Goal: Information Seeking & Learning: Learn about a topic

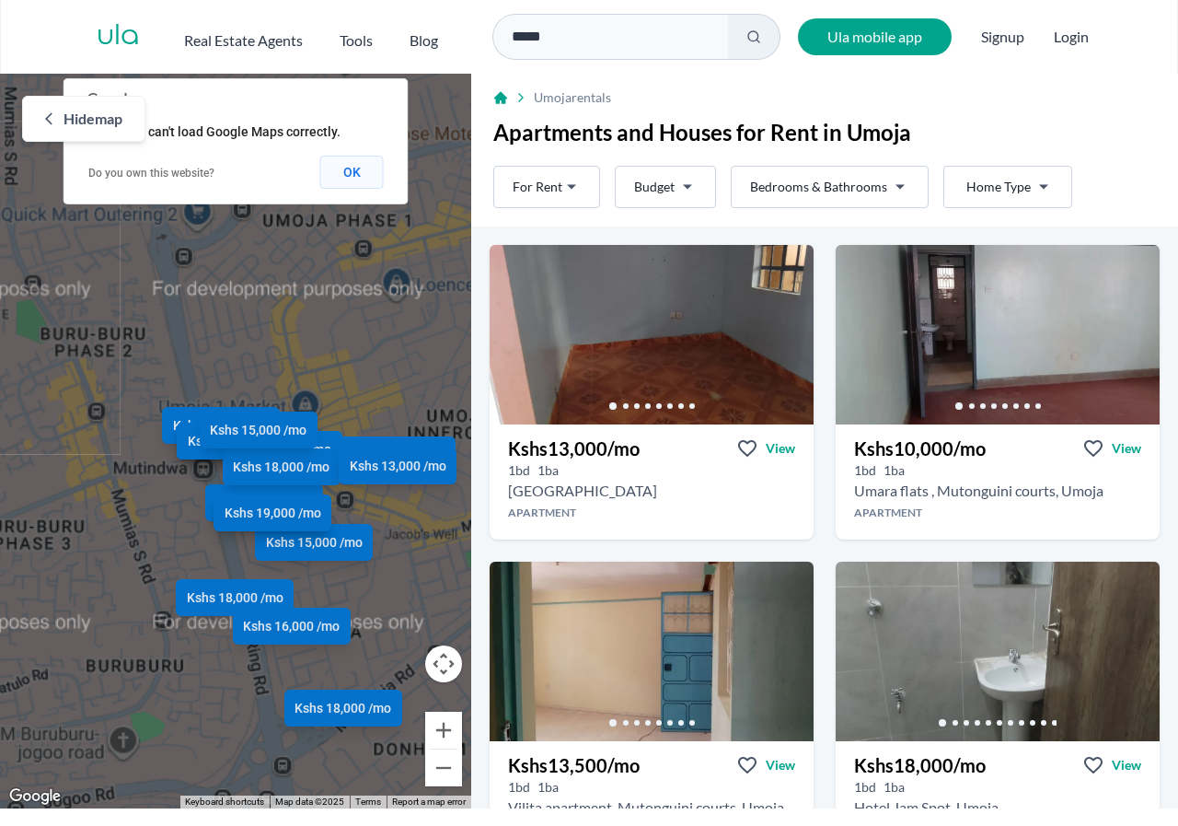
click at [353, 175] on button "OK" at bounding box center [352, 172] width 64 height 33
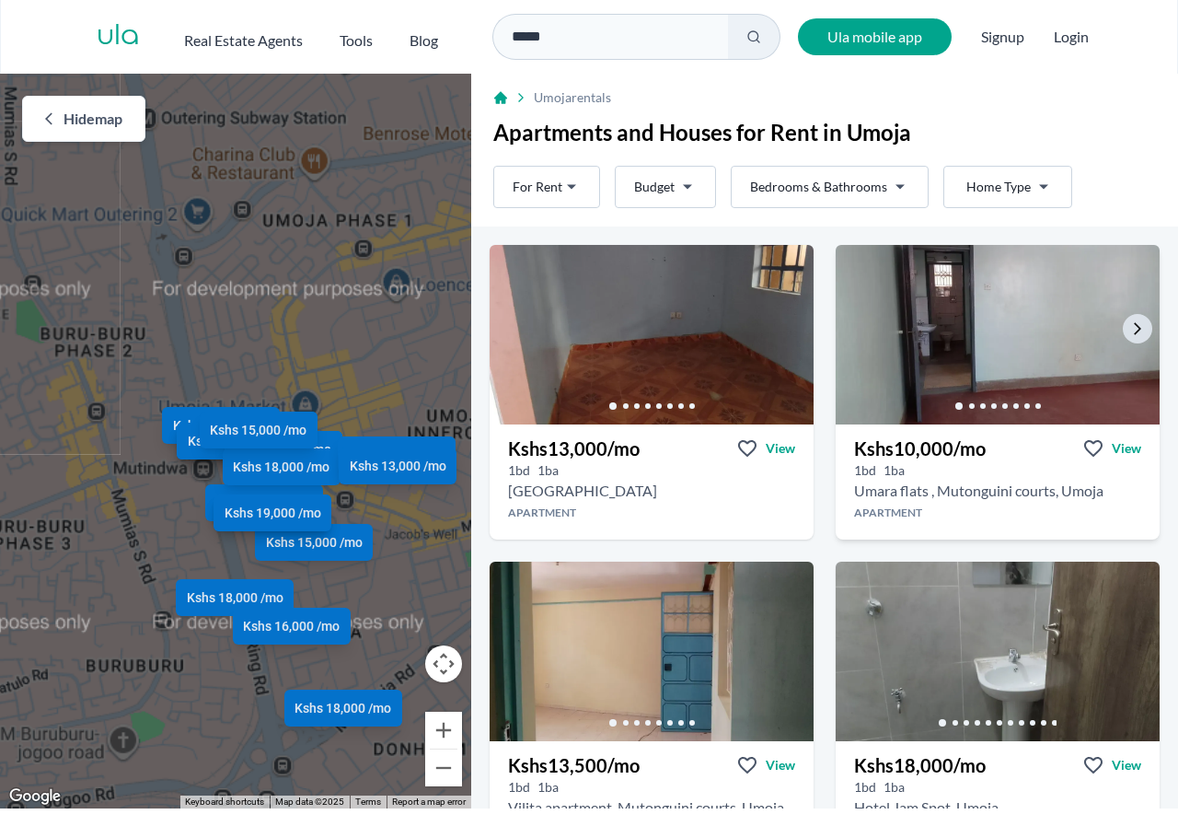
click at [982, 323] on img at bounding box center [998, 334] width 341 height 189
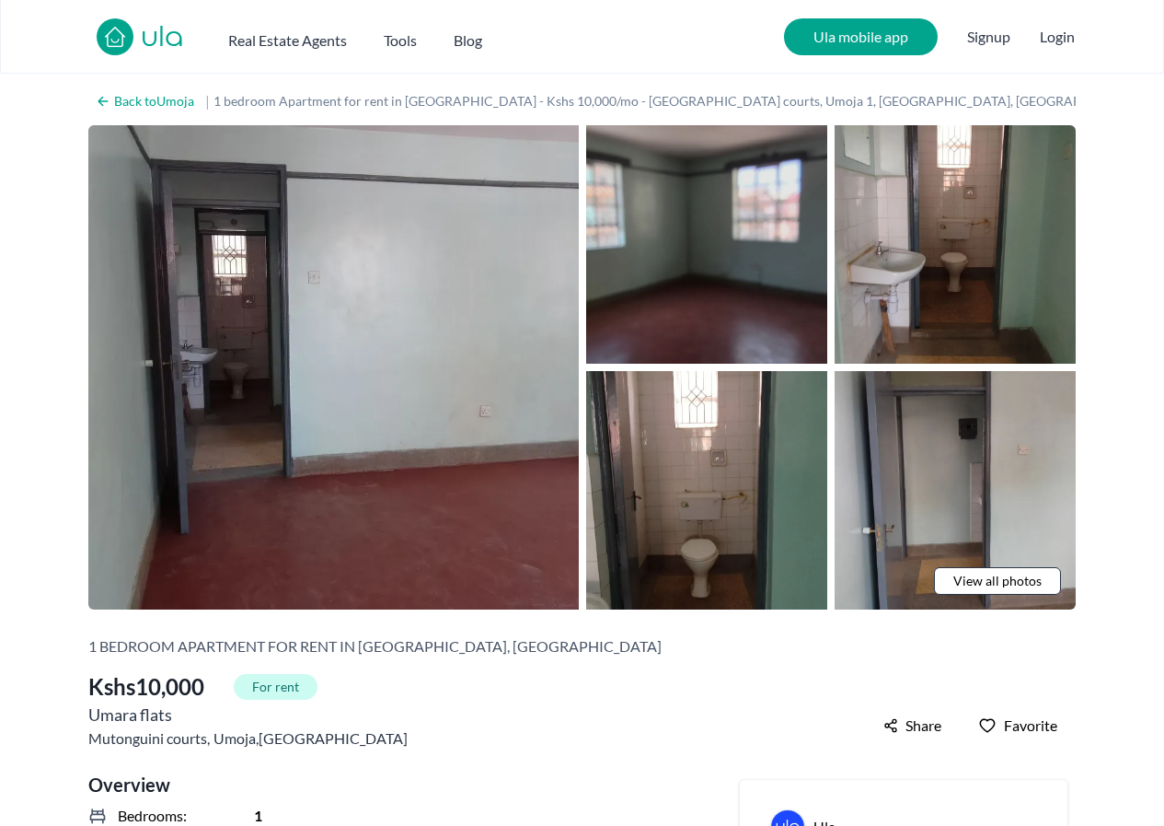
click at [745, 265] on img at bounding box center [706, 244] width 241 height 238
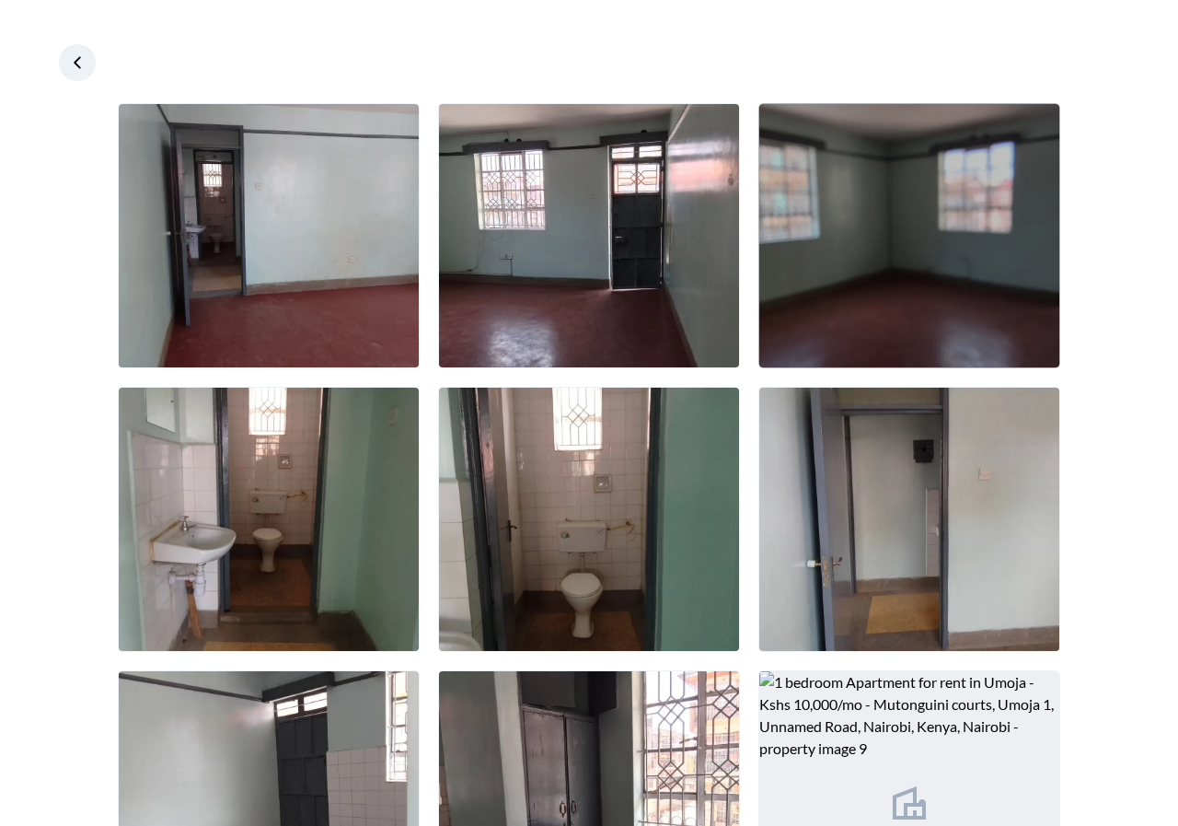
click at [890, 253] on img at bounding box center [909, 235] width 300 height 263
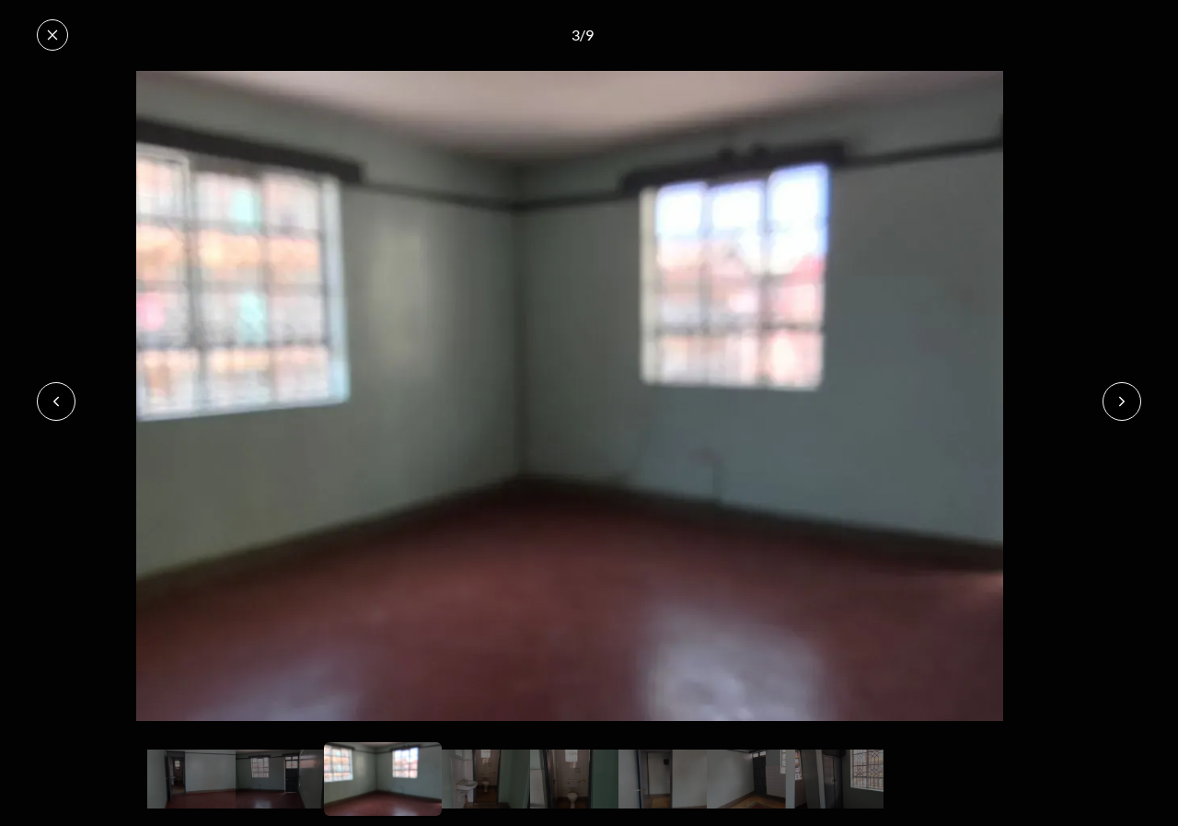
click at [1125, 395] on icon at bounding box center [1122, 401] width 15 height 15
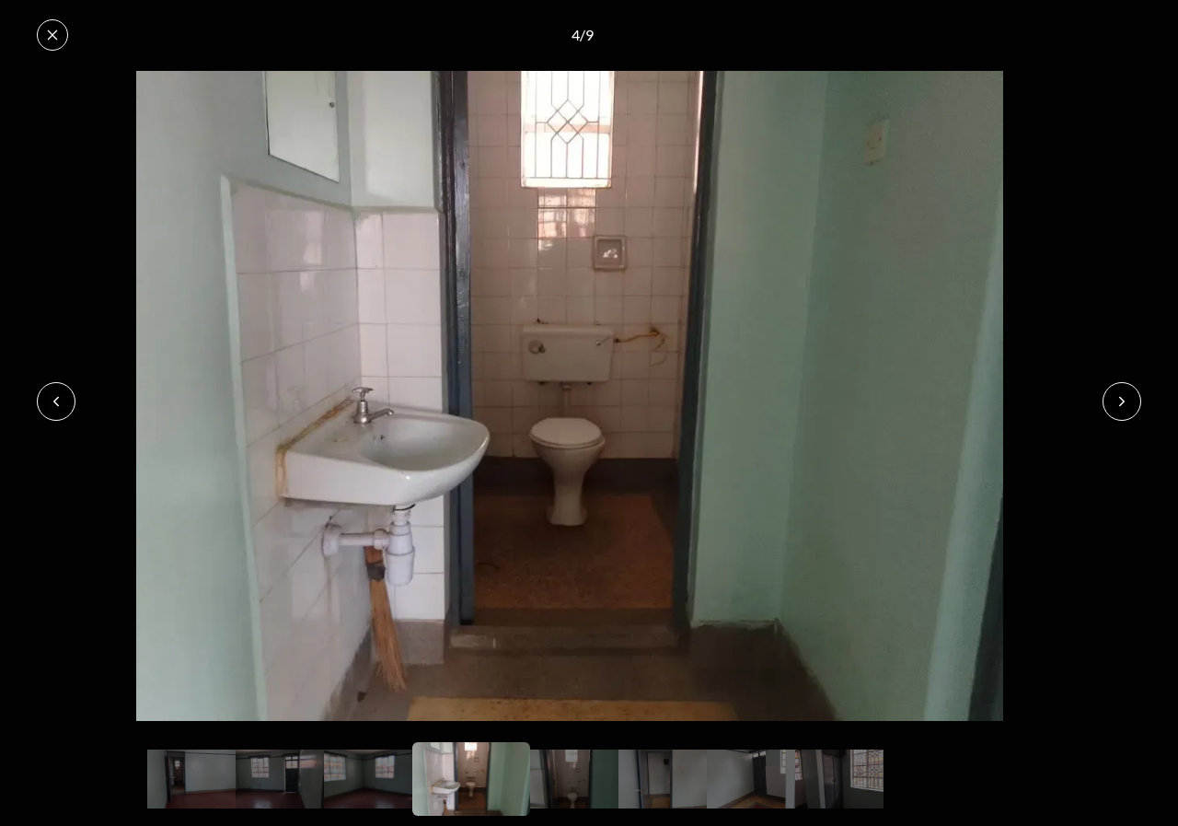
click at [1125, 395] on icon at bounding box center [1122, 401] width 15 height 15
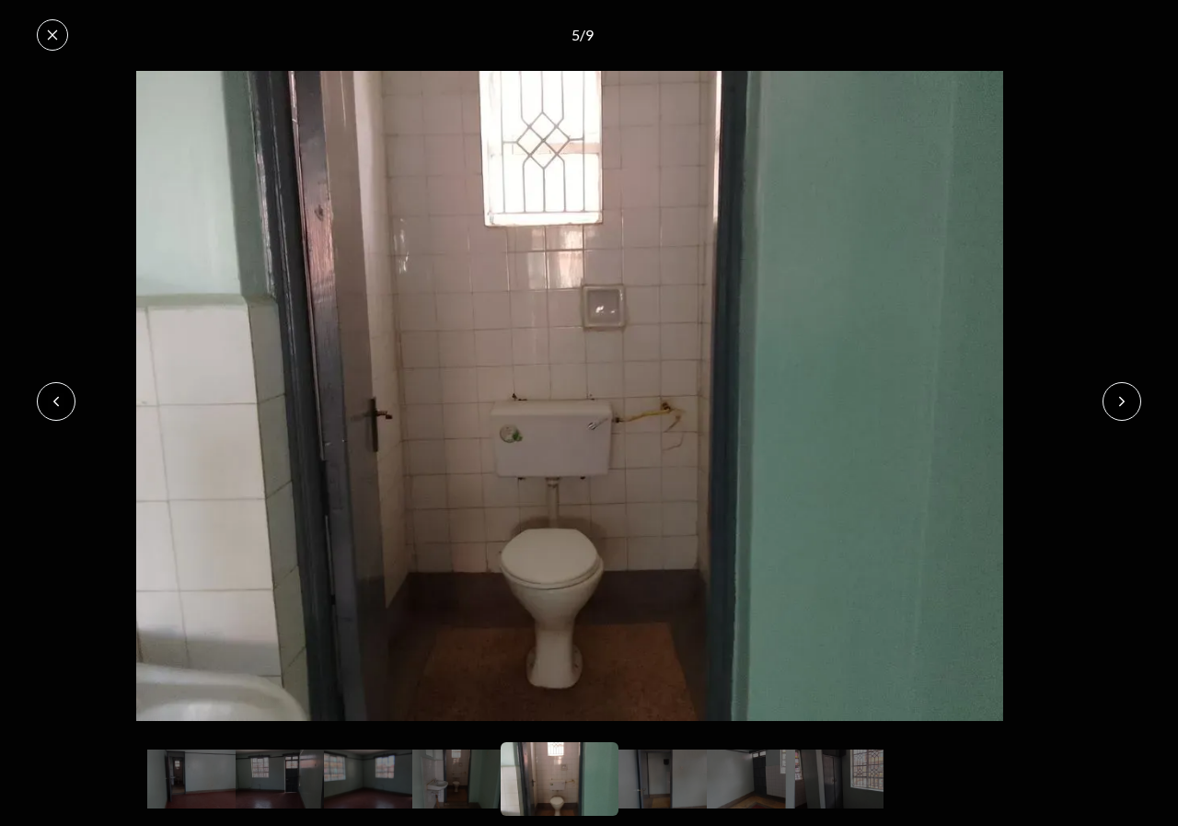
click at [1125, 395] on icon at bounding box center [1122, 401] width 15 height 15
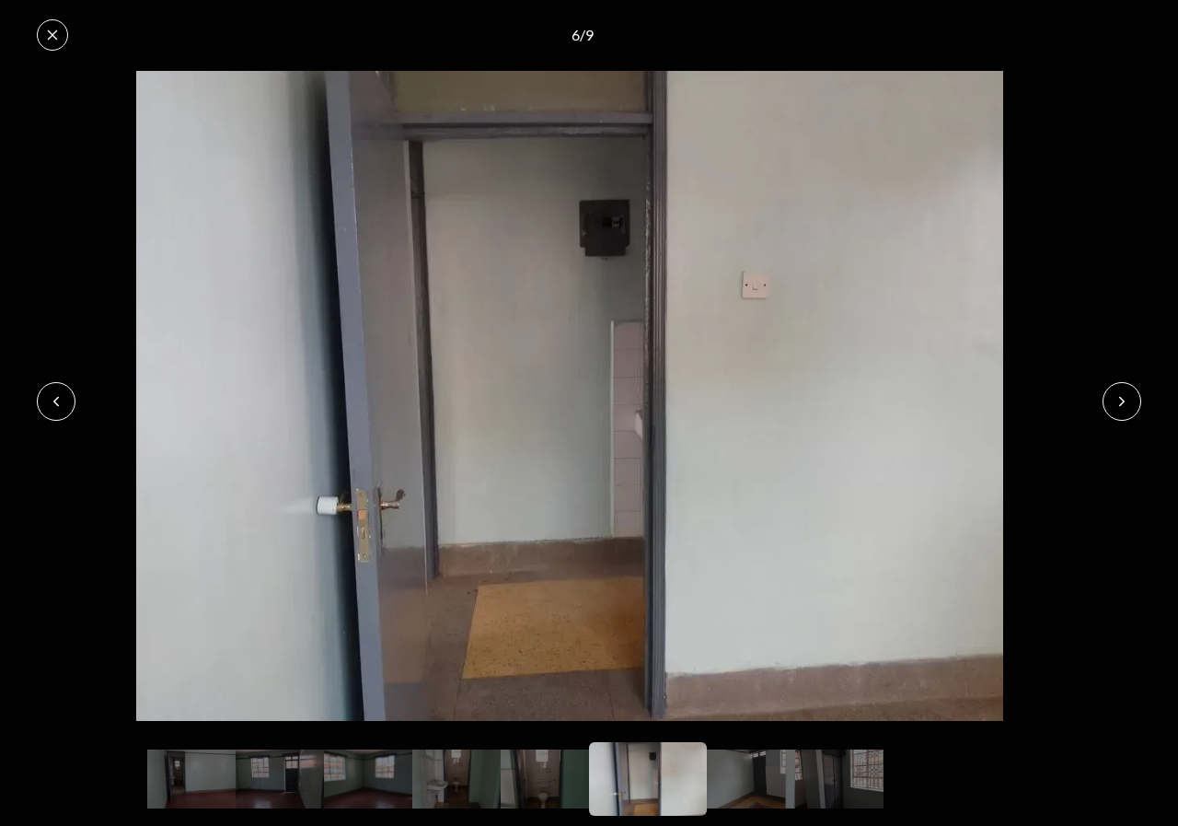
click at [1125, 395] on icon at bounding box center [1122, 401] width 15 height 15
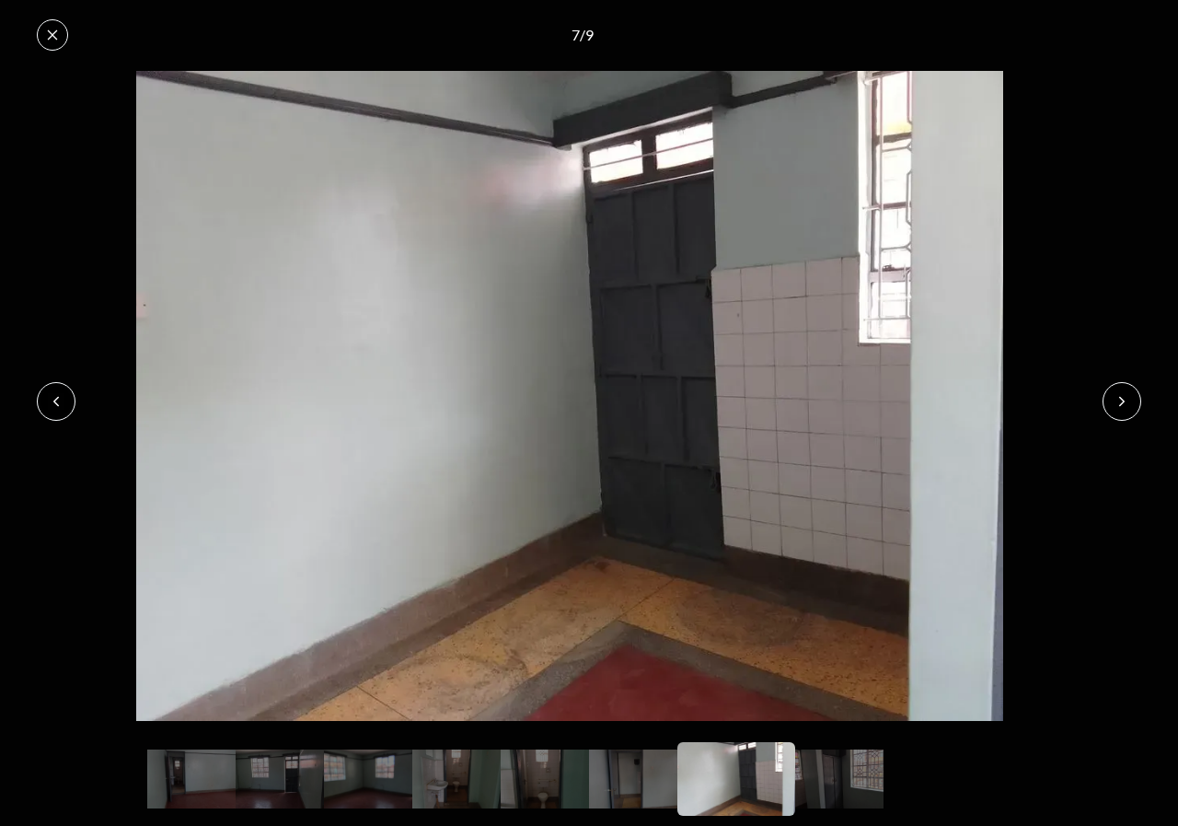
click at [1125, 395] on icon at bounding box center [1122, 401] width 15 height 15
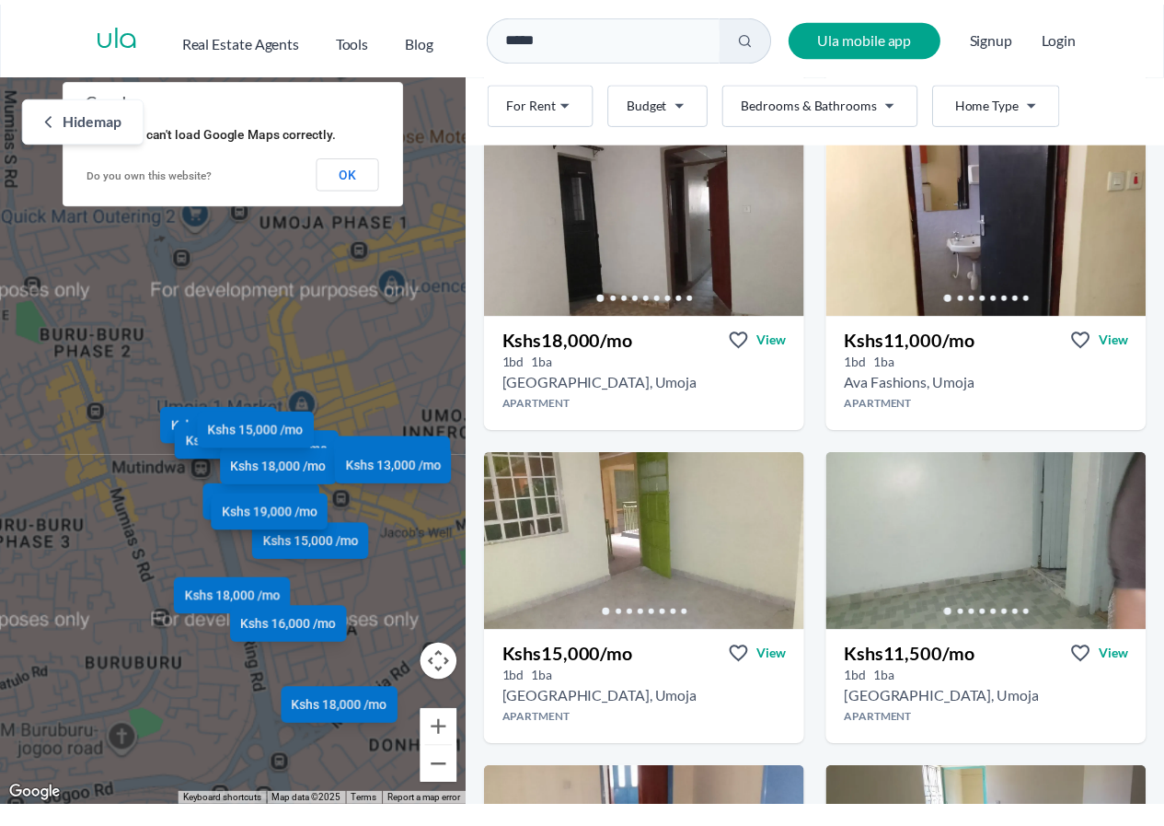
scroll to position [535, 0]
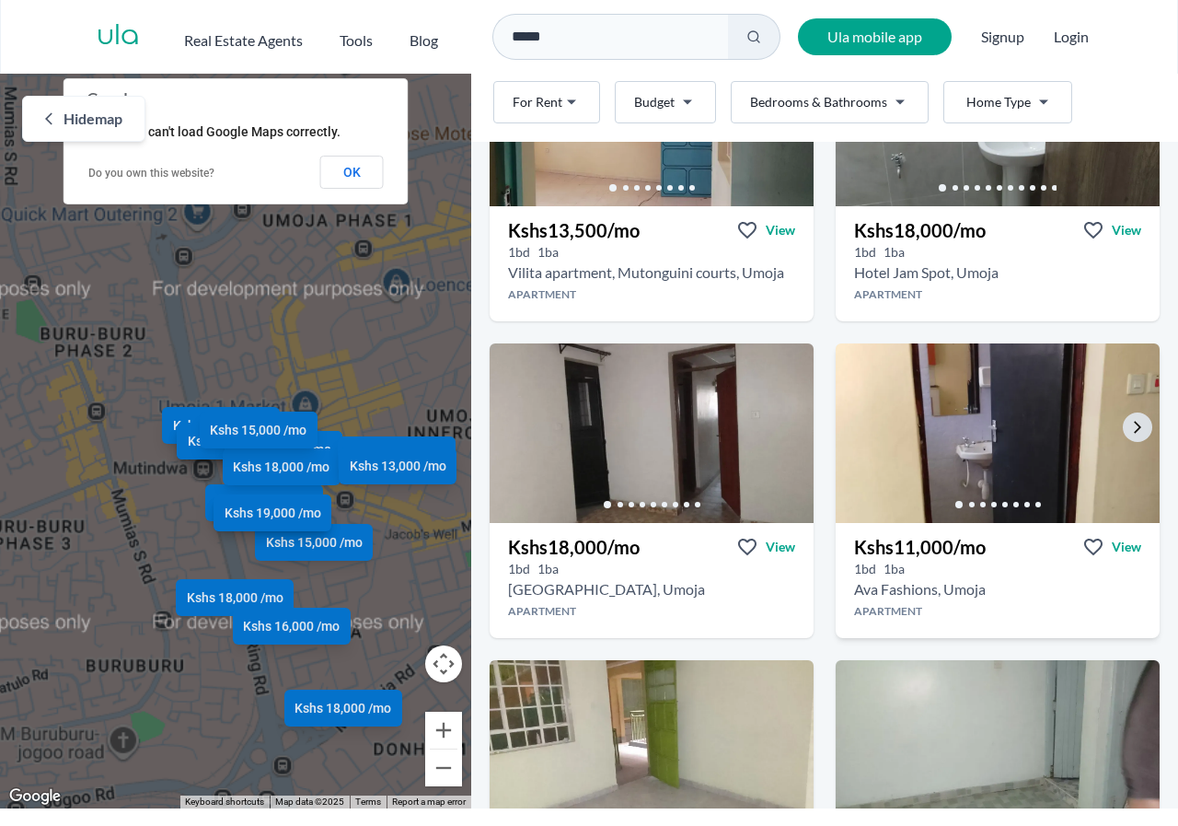
click at [938, 430] on img at bounding box center [998, 433] width 341 height 189
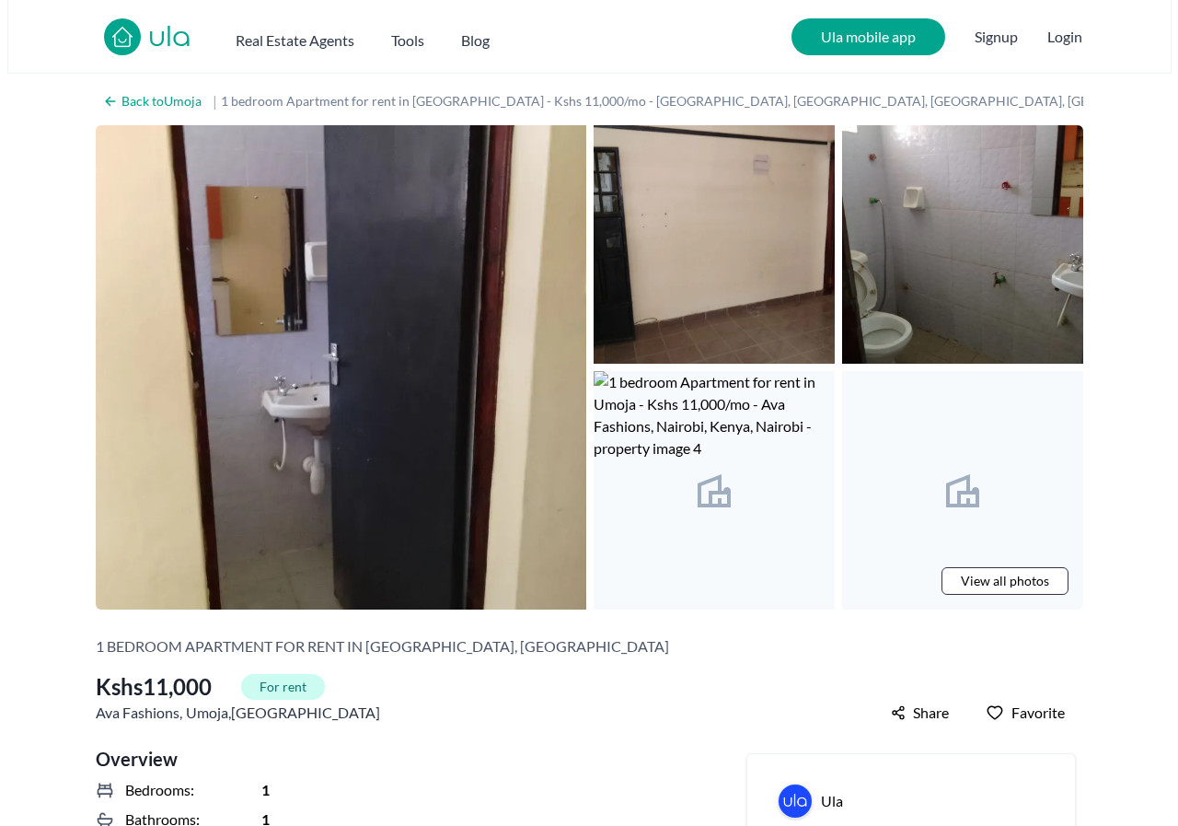
scroll to position [184, 0]
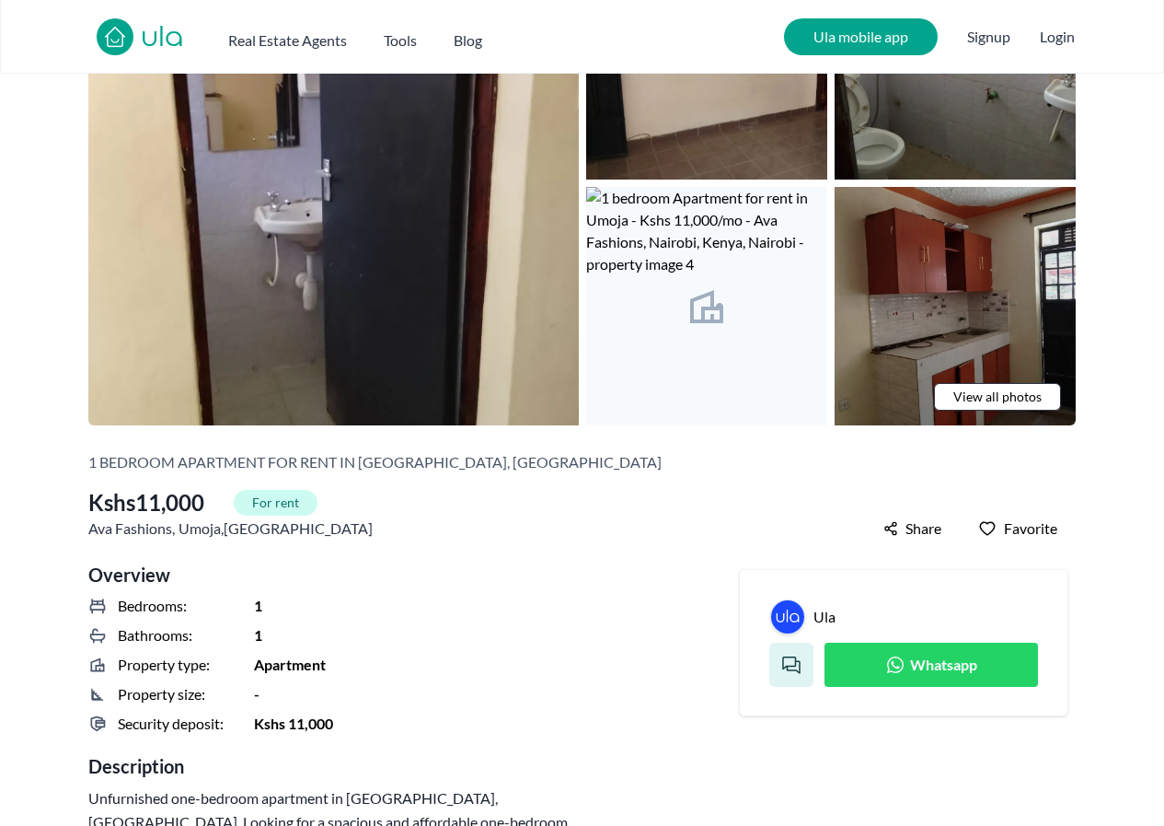
click at [1020, 291] on img at bounding box center [955, 306] width 241 height 238
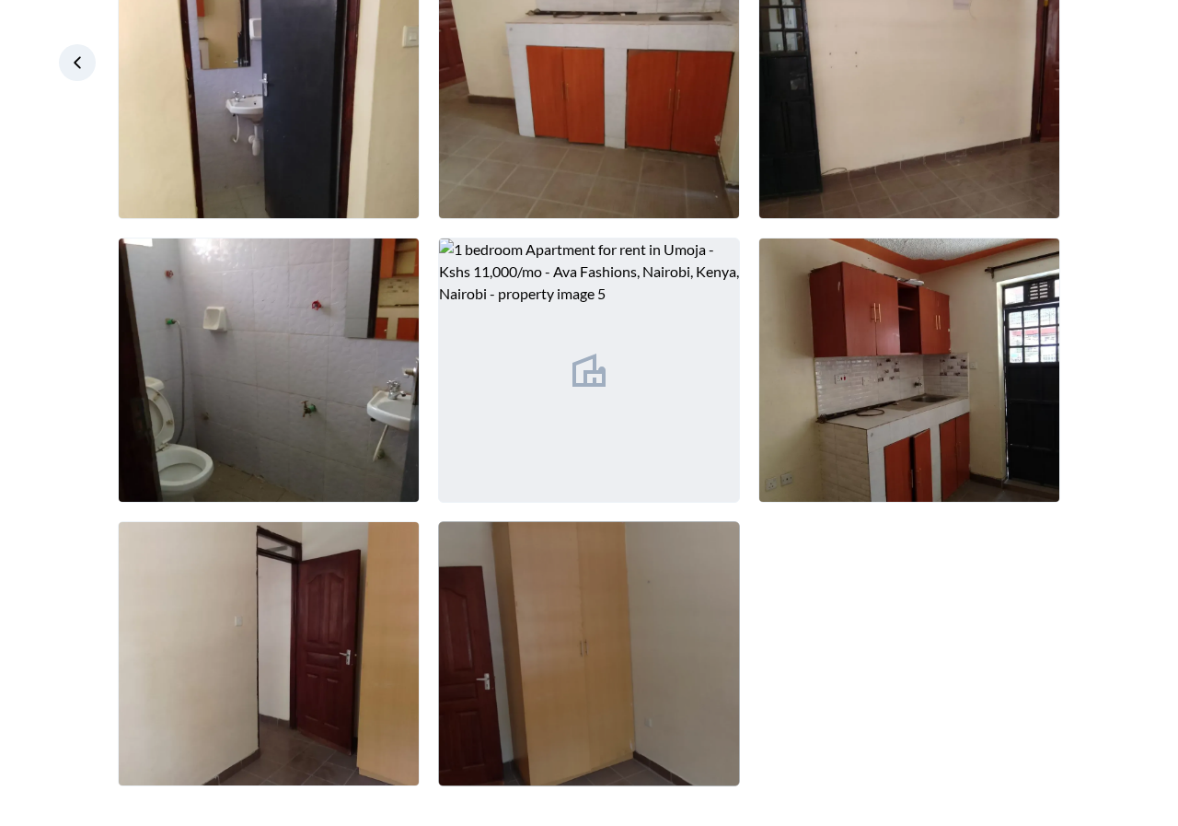
scroll to position [154, 0]
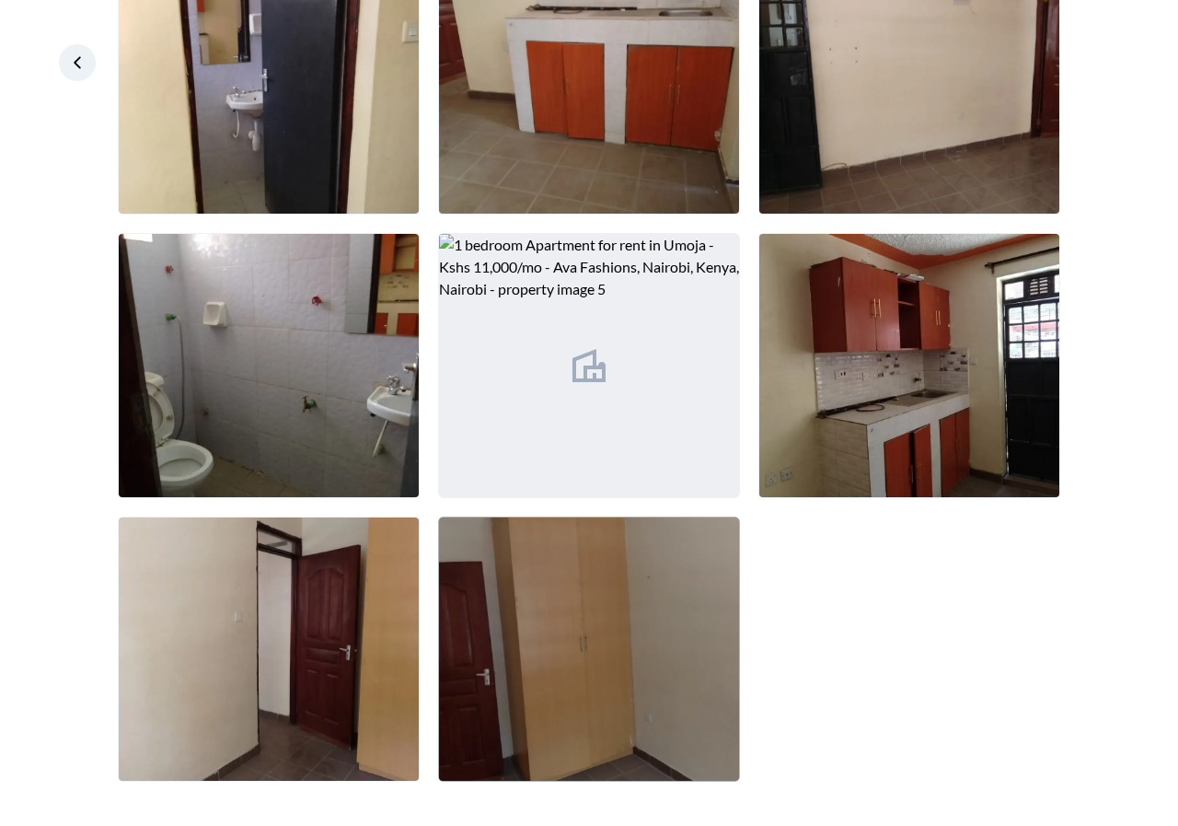
click at [530, 669] on img at bounding box center [589, 648] width 300 height 263
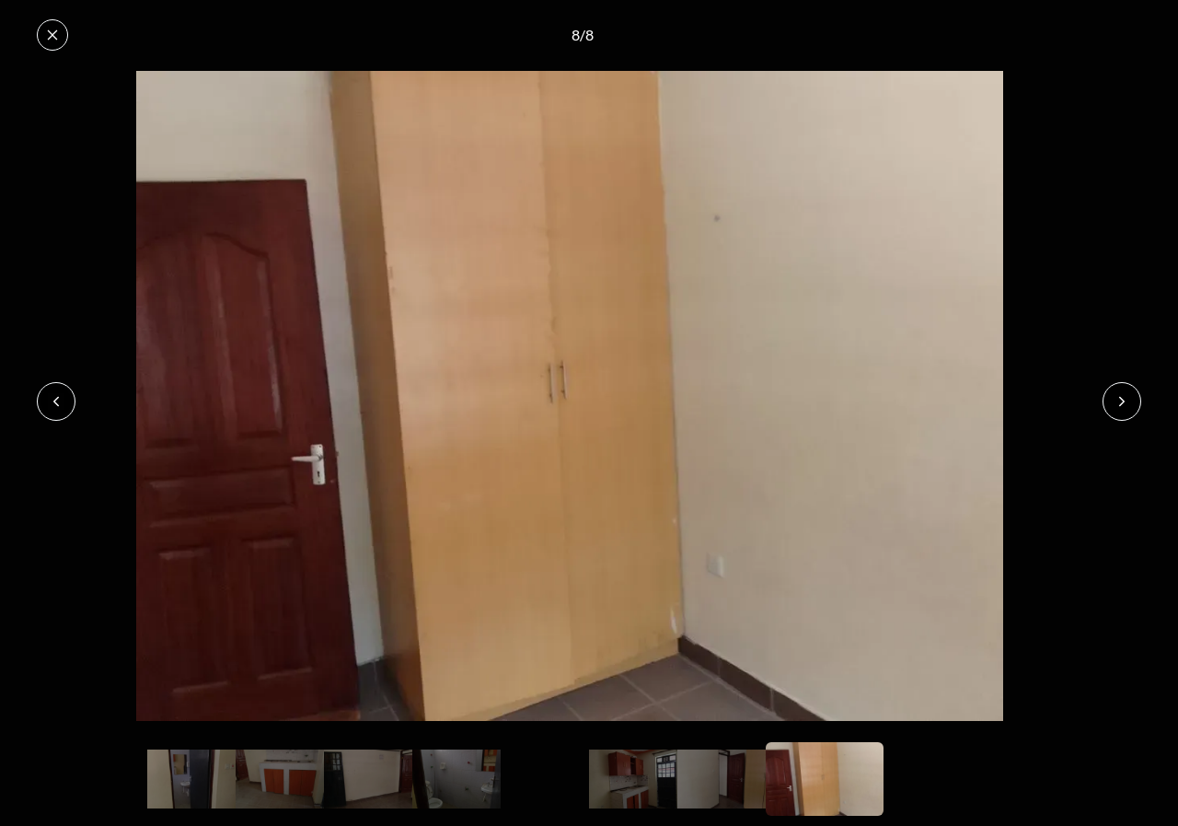
click at [1118, 398] on icon at bounding box center [1122, 401] width 15 height 15
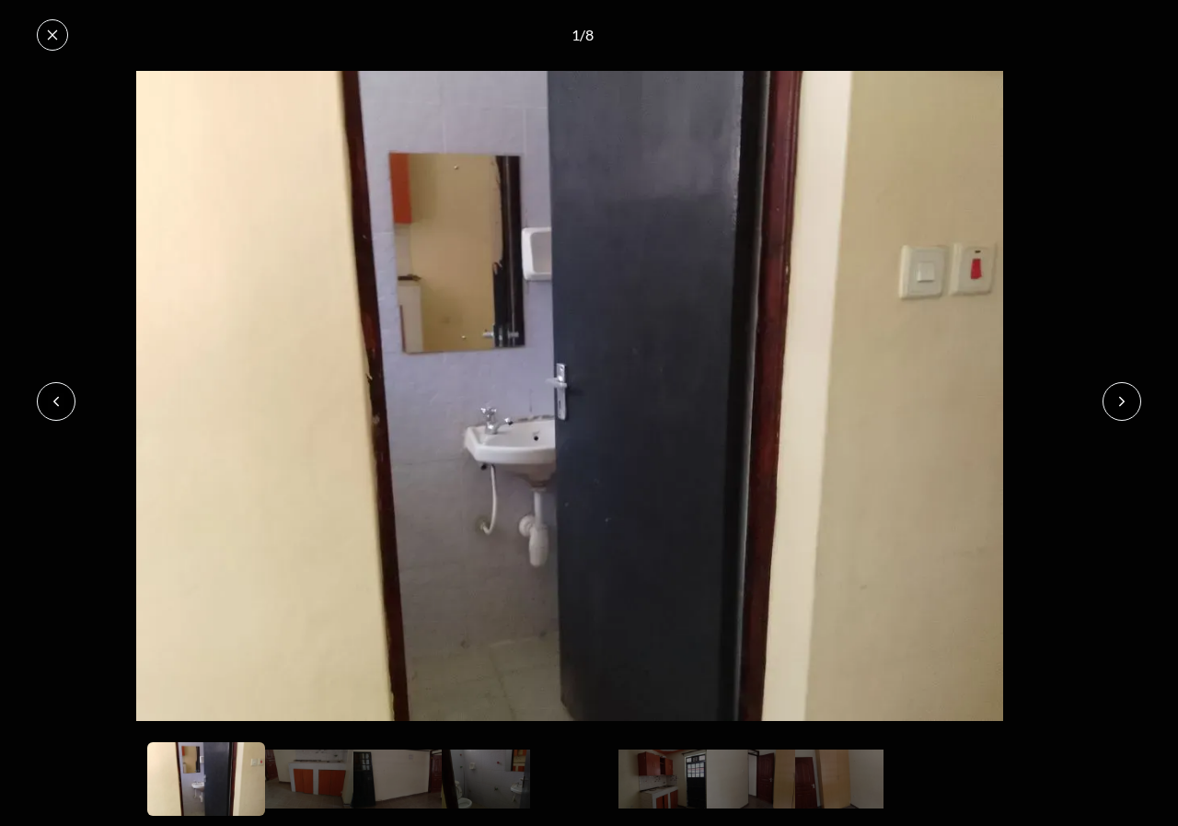
click at [1118, 398] on icon at bounding box center [1122, 401] width 15 height 15
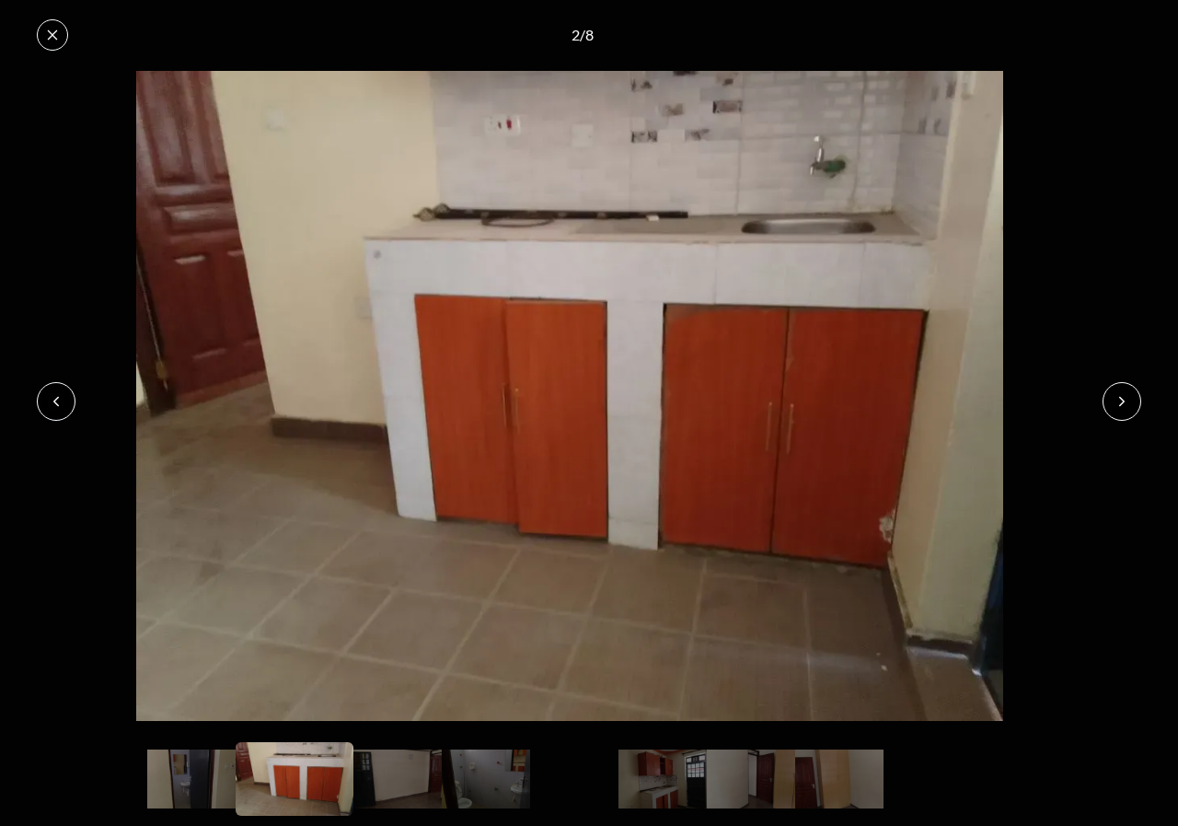
click at [1118, 398] on icon at bounding box center [1122, 401] width 15 height 15
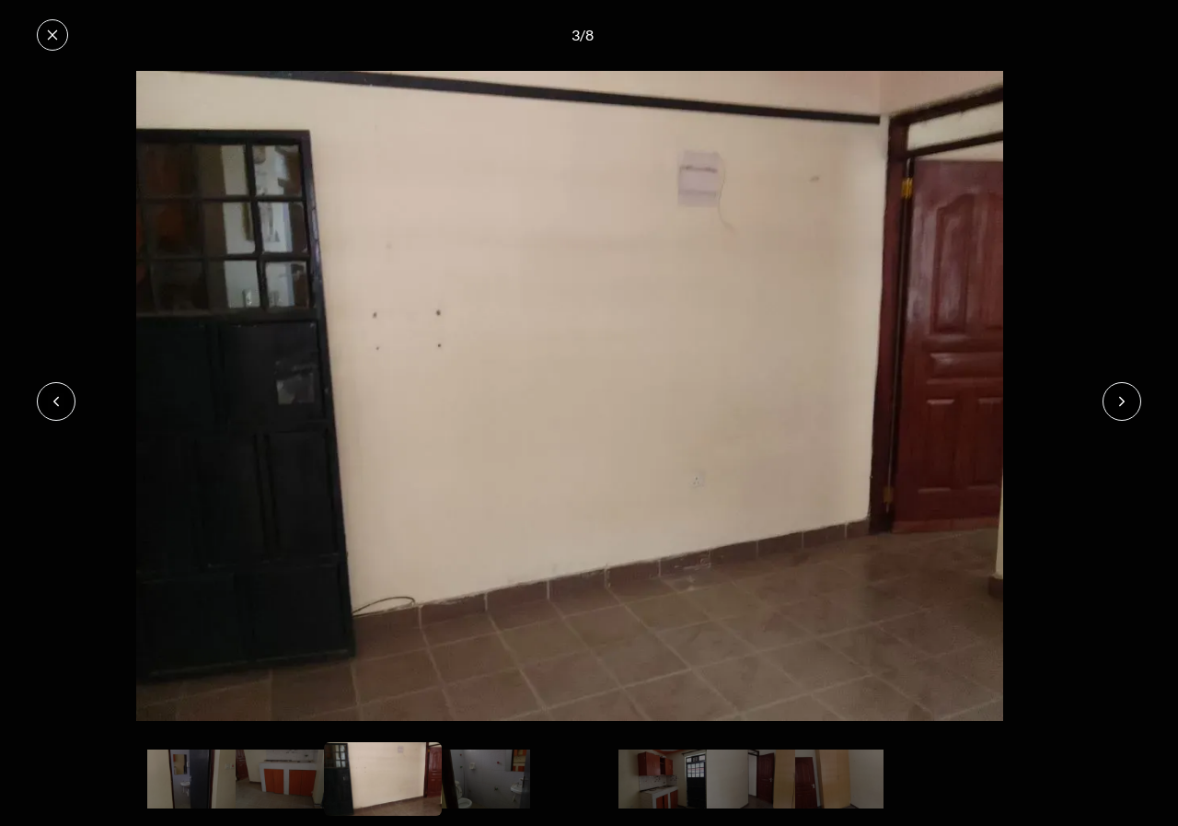
click at [1118, 398] on icon at bounding box center [1122, 401] width 15 height 15
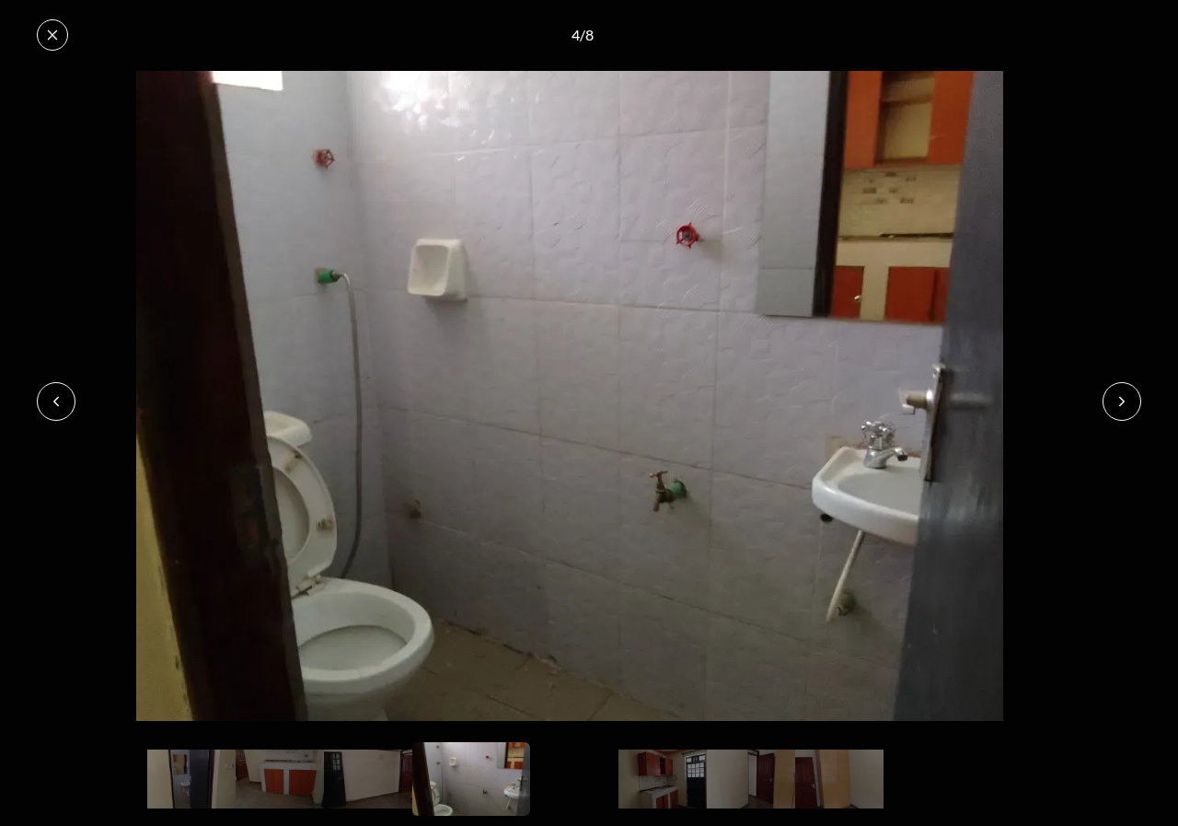
click at [1117, 397] on icon at bounding box center [1122, 401] width 15 height 15
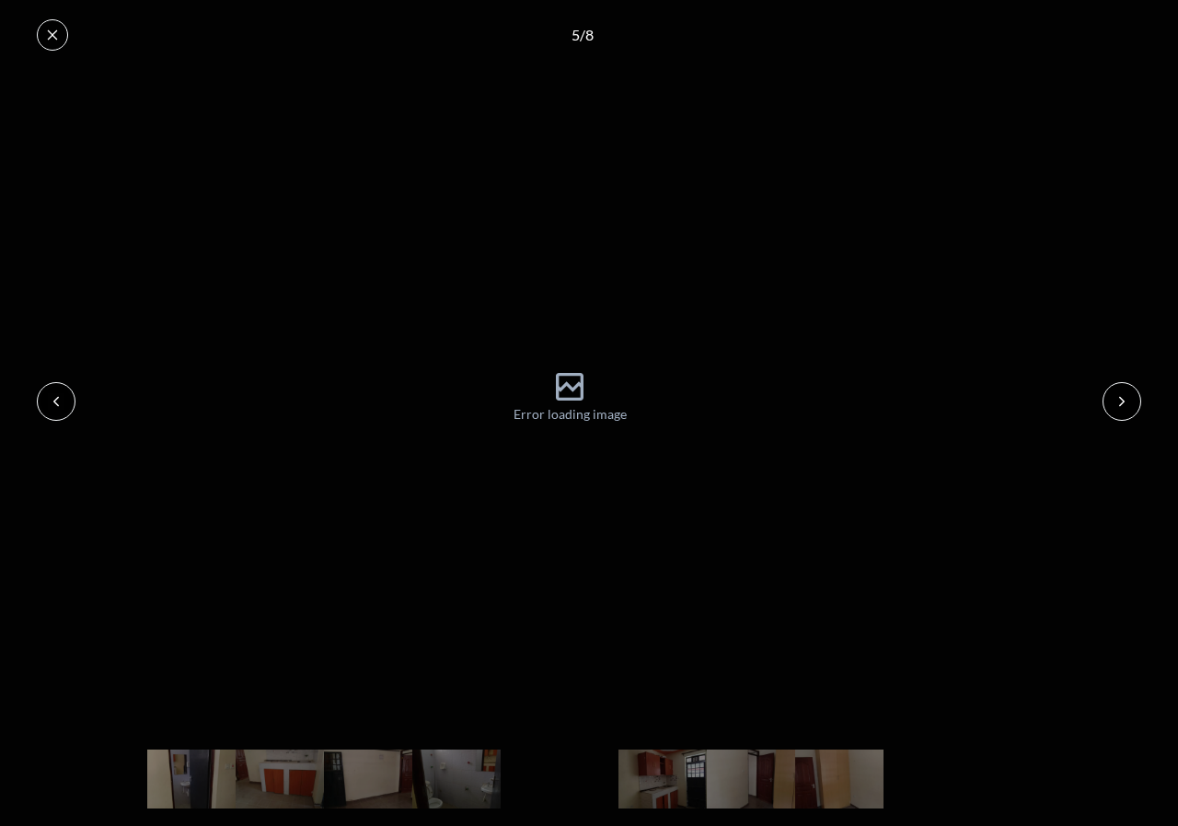
click at [1117, 397] on icon at bounding box center [1122, 401] width 15 height 15
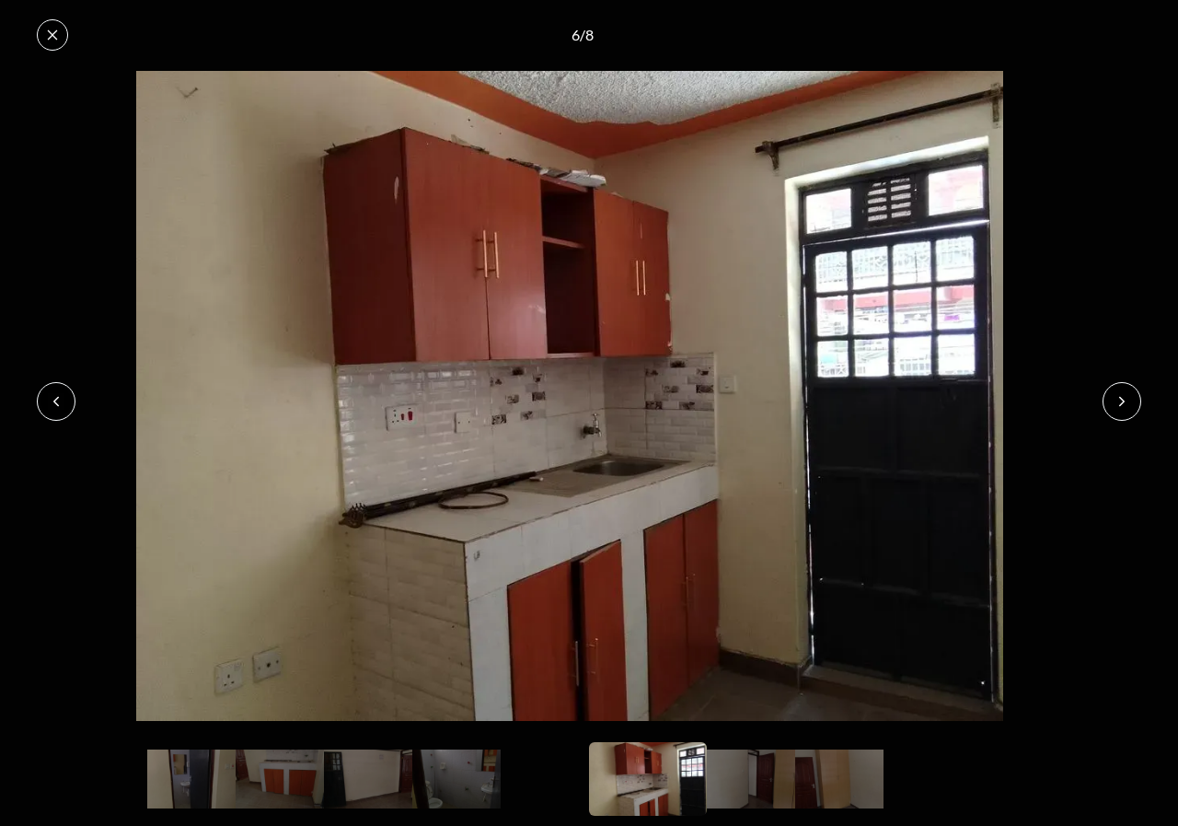
click at [1121, 403] on icon at bounding box center [1122, 401] width 5 height 8
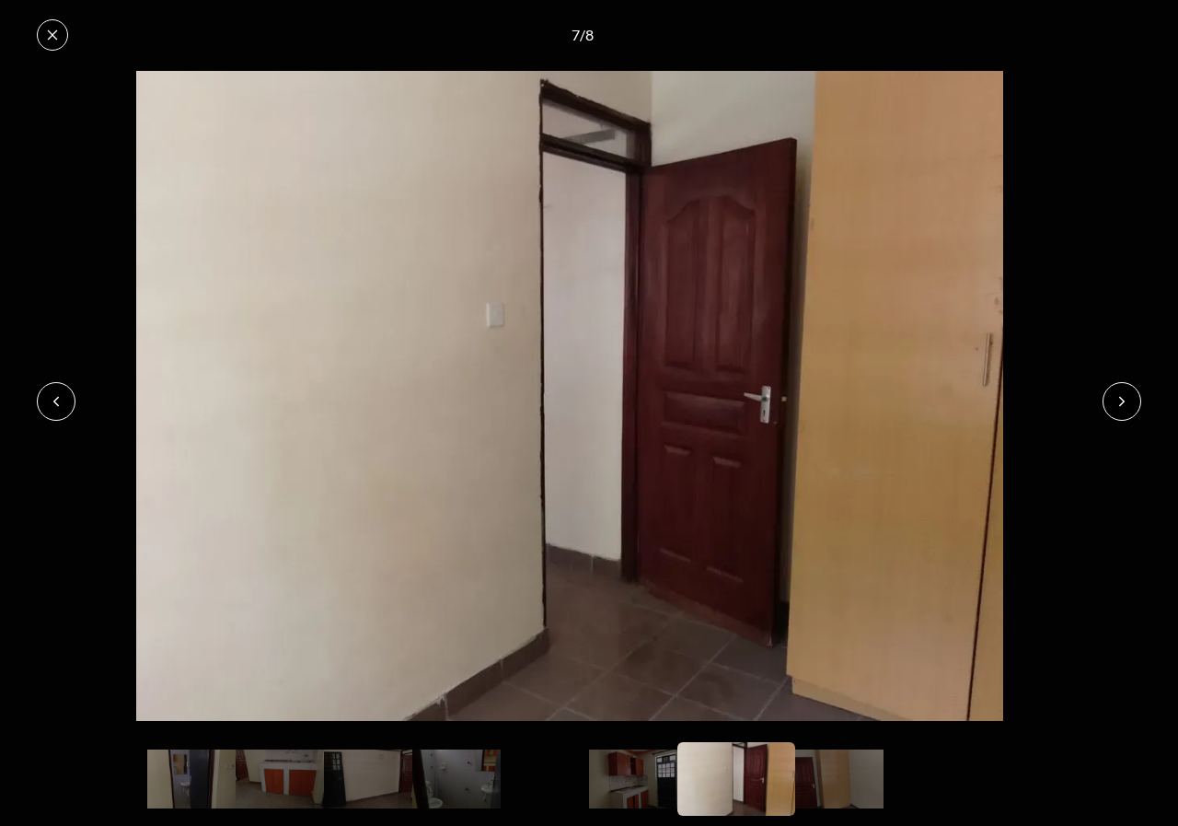
click at [1128, 405] on icon at bounding box center [1122, 401] width 15 height 15
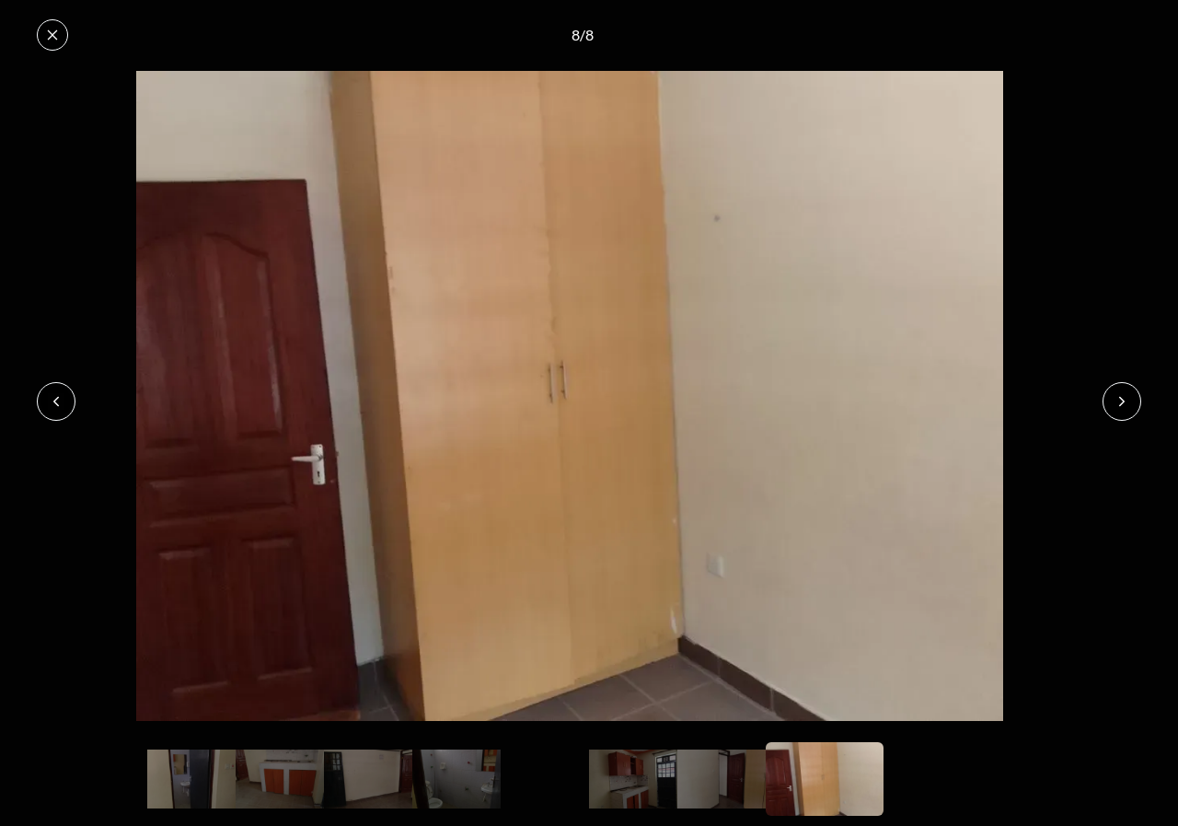
click at [1127, 404] on icon at bounding box center [1122, 401] width 15 height 15
